Goal: Check status: Check status

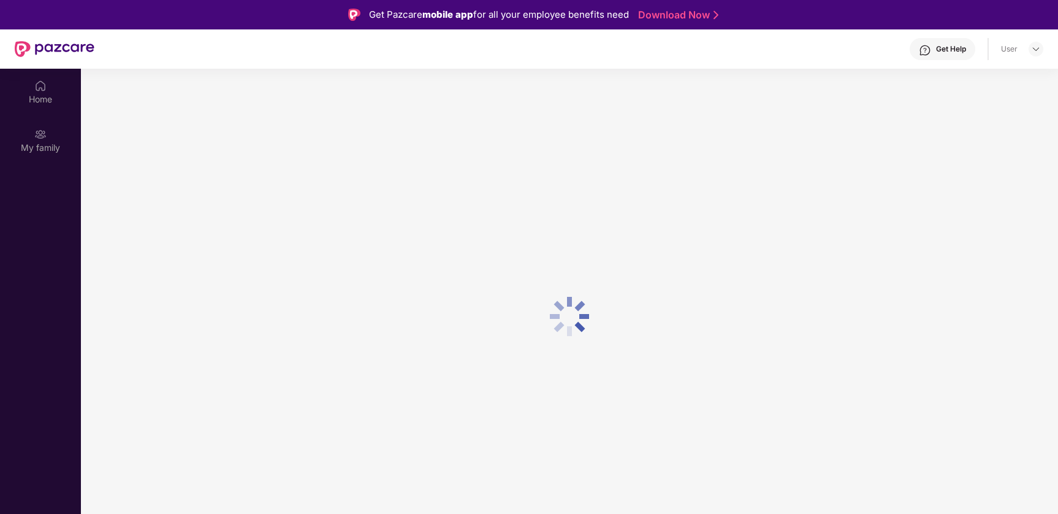
scroll to position [69, 0]
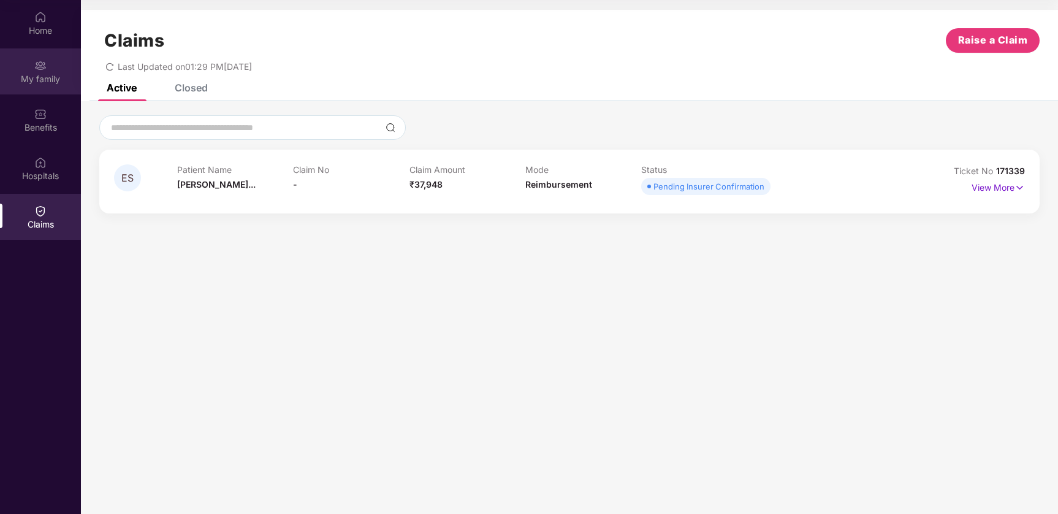
click at [40, 86] on div "My family" at bounding box center [40, 71] width 81 height 46
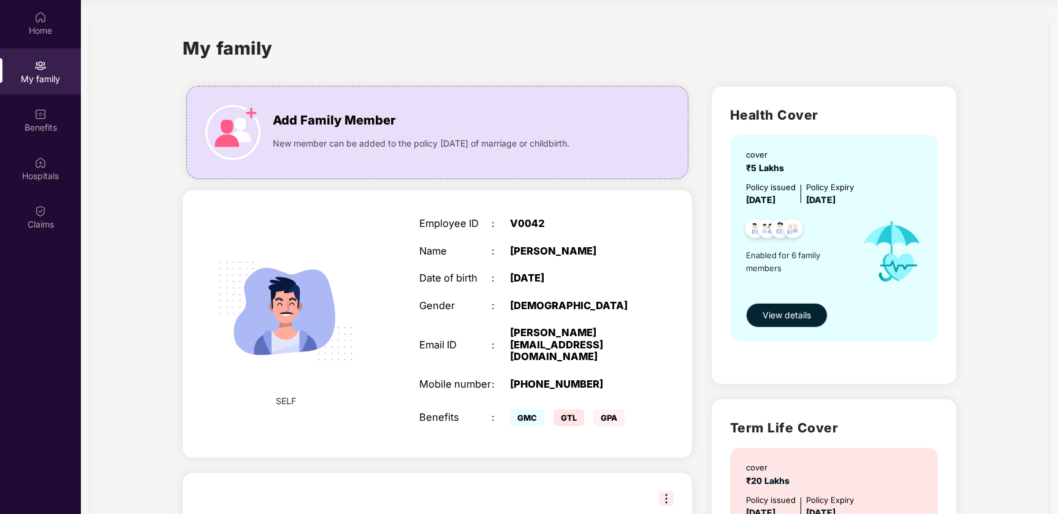
click at [799, 318] on span "View details" at bounding box center [787, 314] width 48 height 13
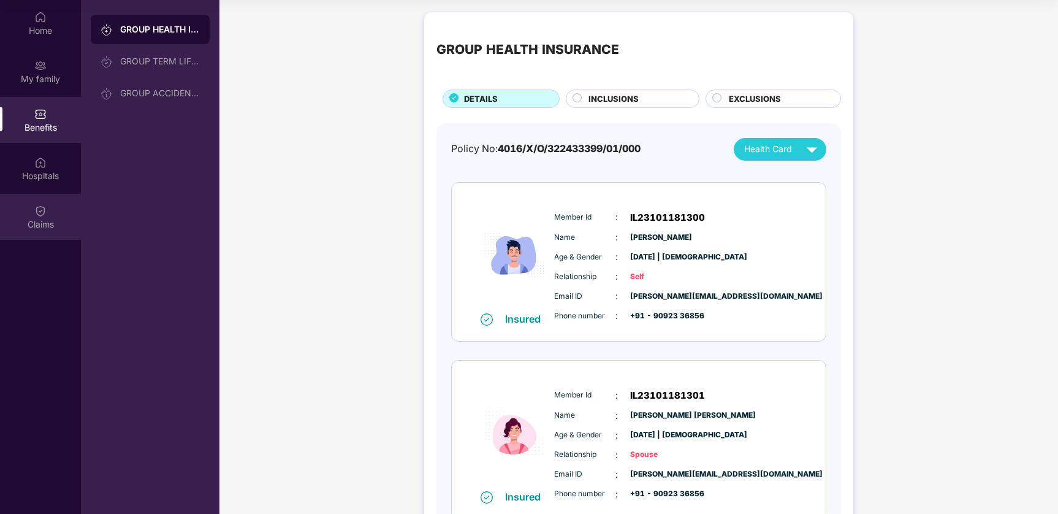
click at [55, 216] on div "Claims" at bounding box center [40, 217] width 81 height 46
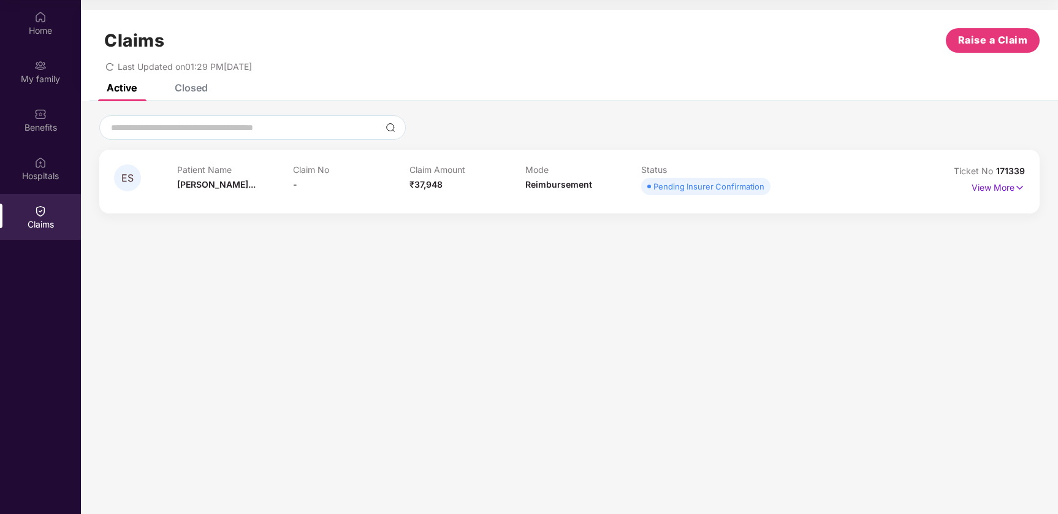
click at [335, 241] on section "Claims Raise a Claim Last Updated on 01:29 PM[DATE] Active Closed ES Patient Na…" at bounding box center [569, 257] width 977 height 514
